Goal: Task Accomplishment & Management: Use online tool/utility

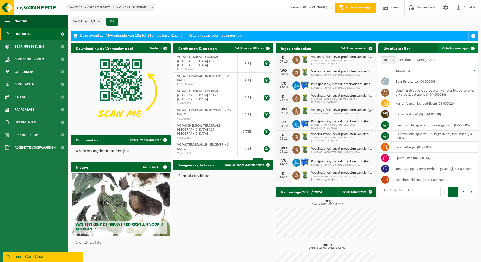
click at [450, 48] on span "Ophaling aanvragen" at bounding box center [455, 48] width 27 height 3
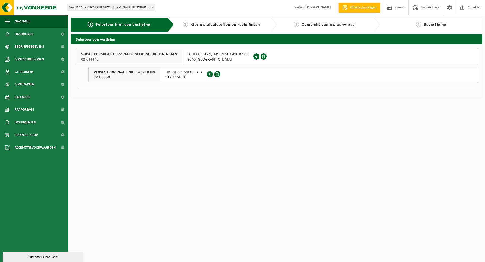
click at [126, 75] on span "02-011146" at bounding box center [124, 77] width 61 height 5
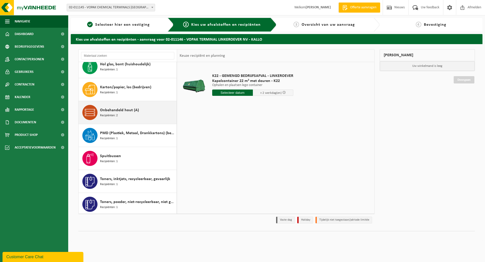
click at [123, 112] on span "Onbehandeld hout (A)" at bounding box center [119, 110] width 39 height 6
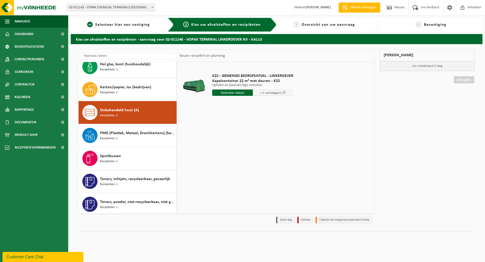
scroll to position [101, 0]
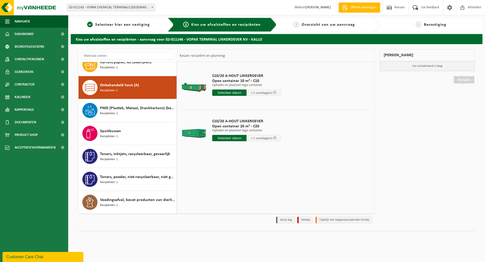
click at [230, 92] on input "text" at bounding box center [229, 93] width 34 height 6
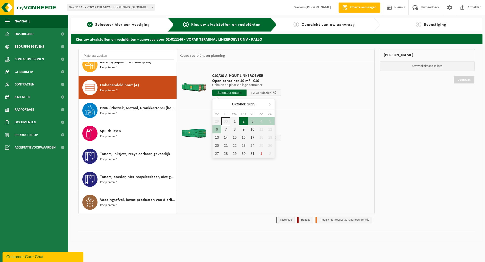
click at [241, 122] on div "2" at bounding box center [243, 121] width 9 height 8
type input "Van 2025-10-02"
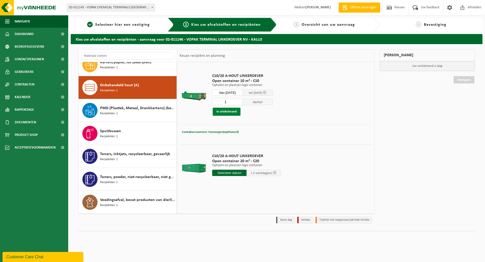
click at [226, 111] on button "In winkelmand" at bounding box center [227, 112] width 28 height 8
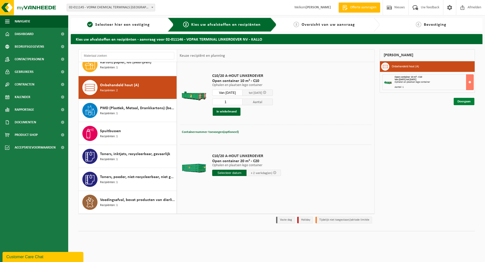
click at [458, 102] on link "Doorgaan" at bounding box center [463, 101] width 21 height 7
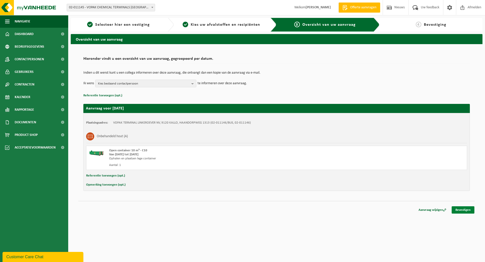
click at [463, 210] on link "Bevestigen" at bounding box center [462, 209] width 23 height 7
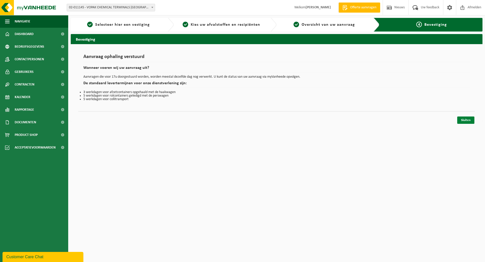
click at [468, 119] on link "Sluiten" at bounding box center [465, 120] width 17 height 7
